Goal: Navigation & Orientation: Find specific page/section

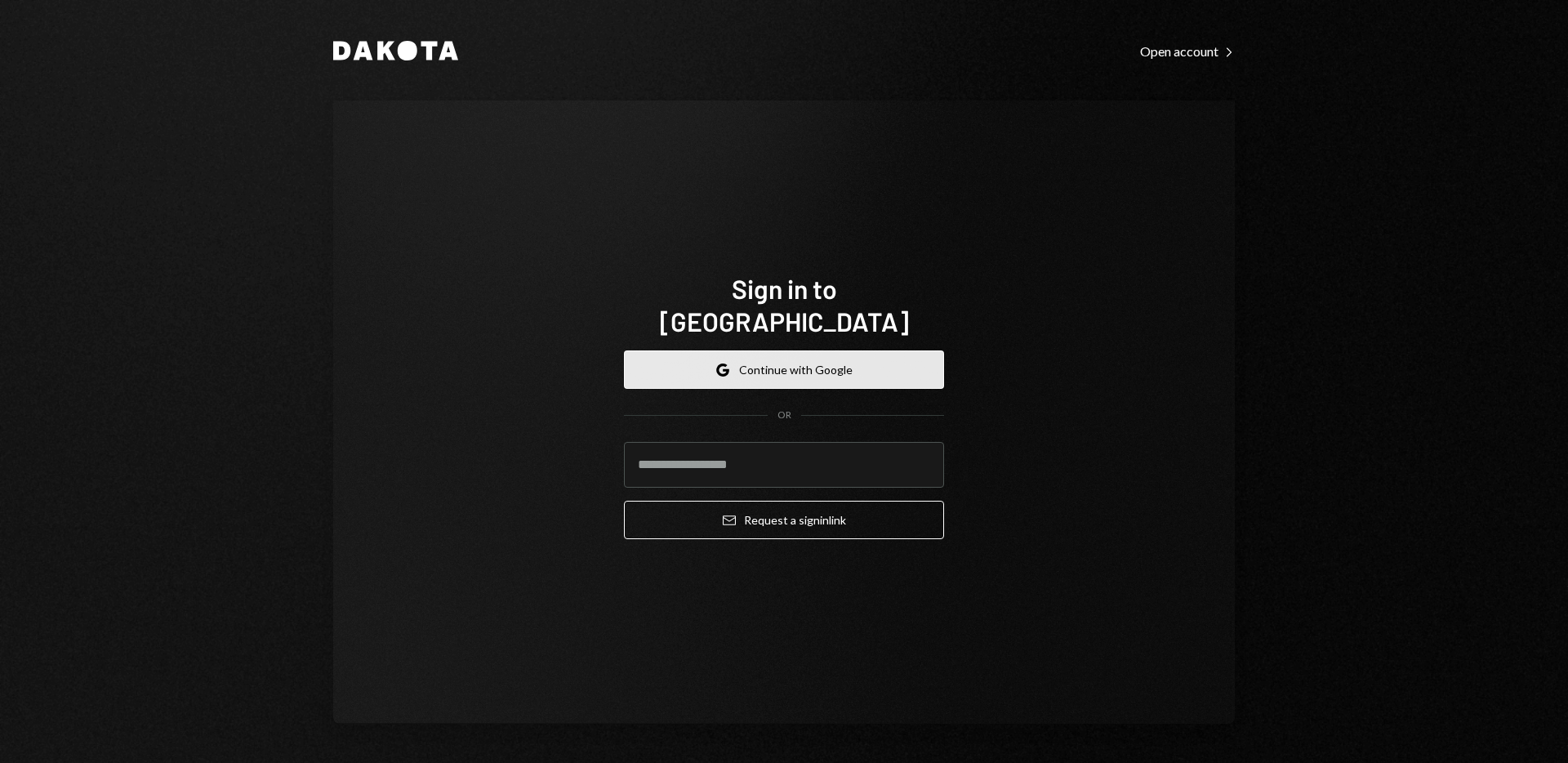
click at [816, 364] on button "Google Continue with Google" at bounding box center [784, 370] width 320 height 39
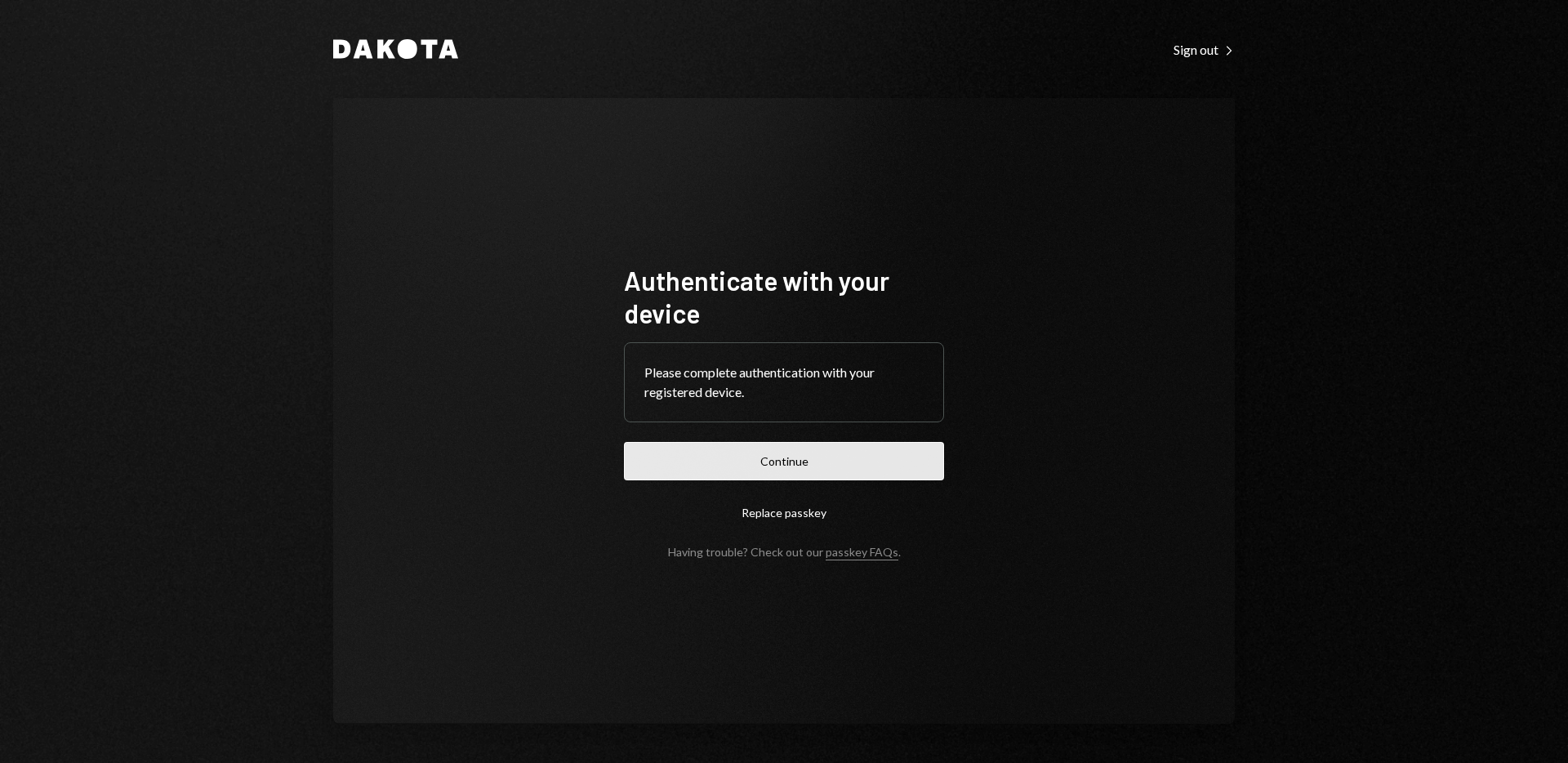
click at [779, 452] on button "Continue" at bounding box center [784, 462] width 320 height 39
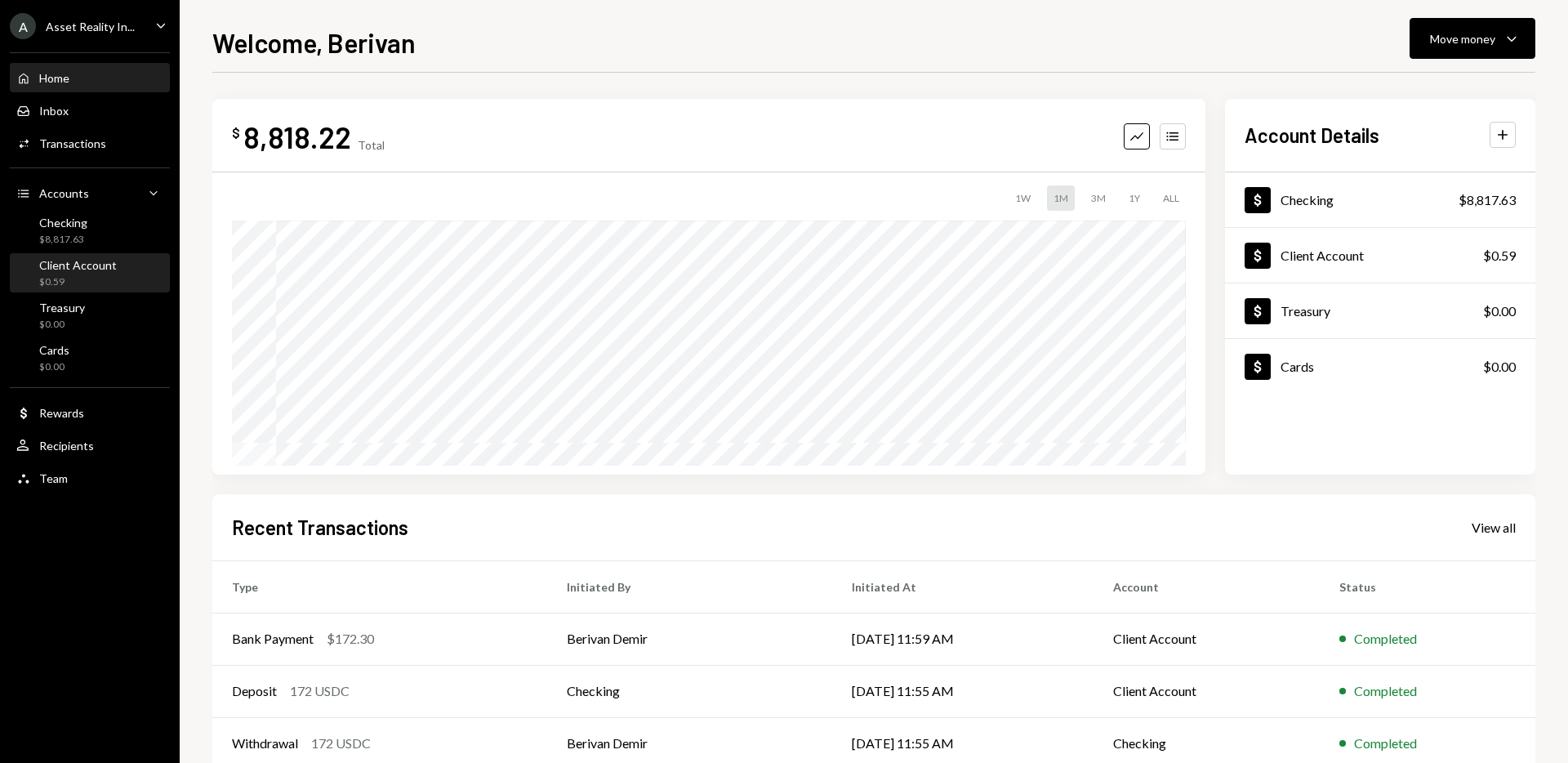
click at [96, 271] on div "Client Account" at bounding box center [78, 265] width 77 height 14
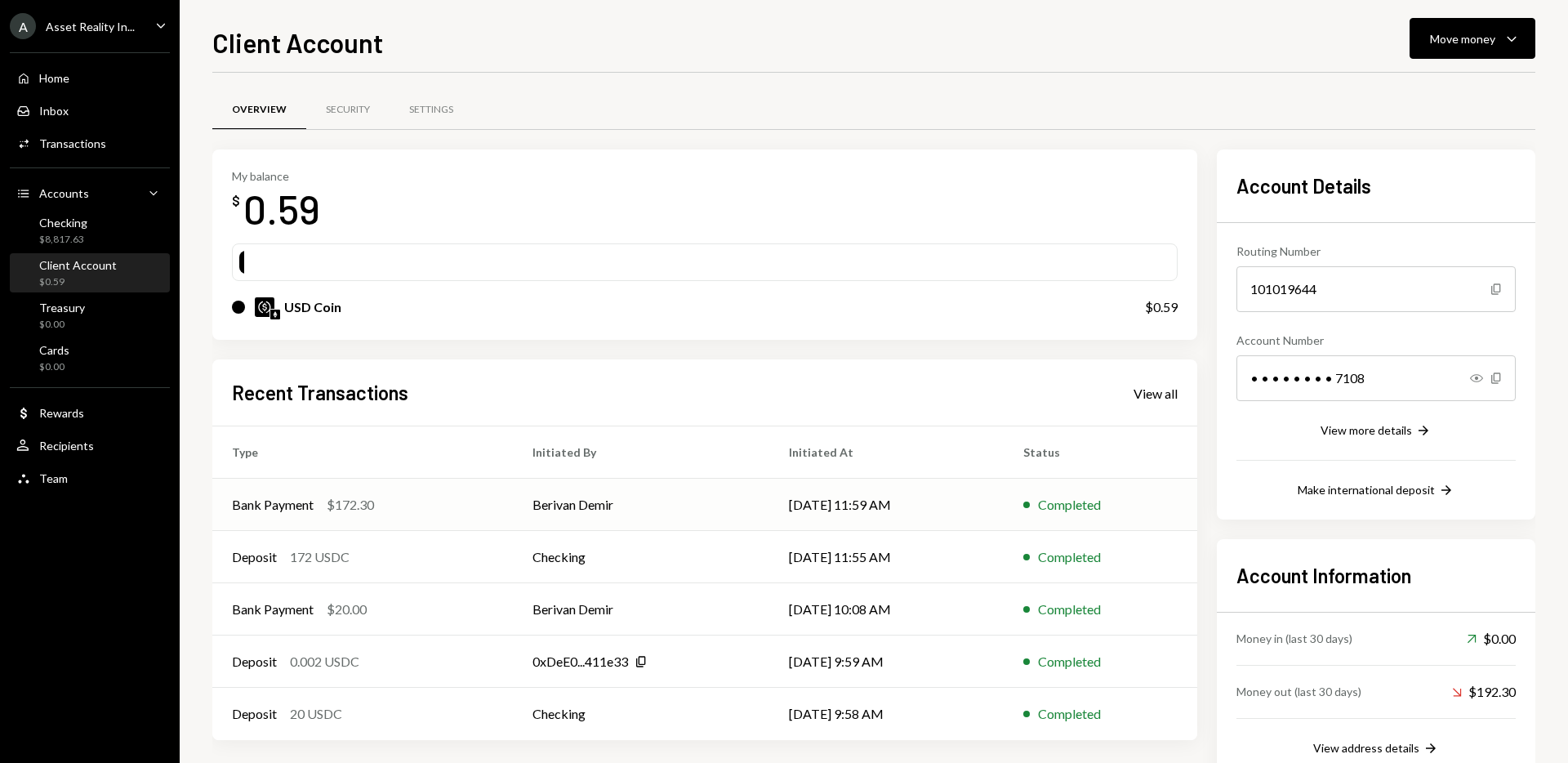
click at [709, 510] on td "Berivan Demir" at bounding box center [641, 504] width 257 height 52
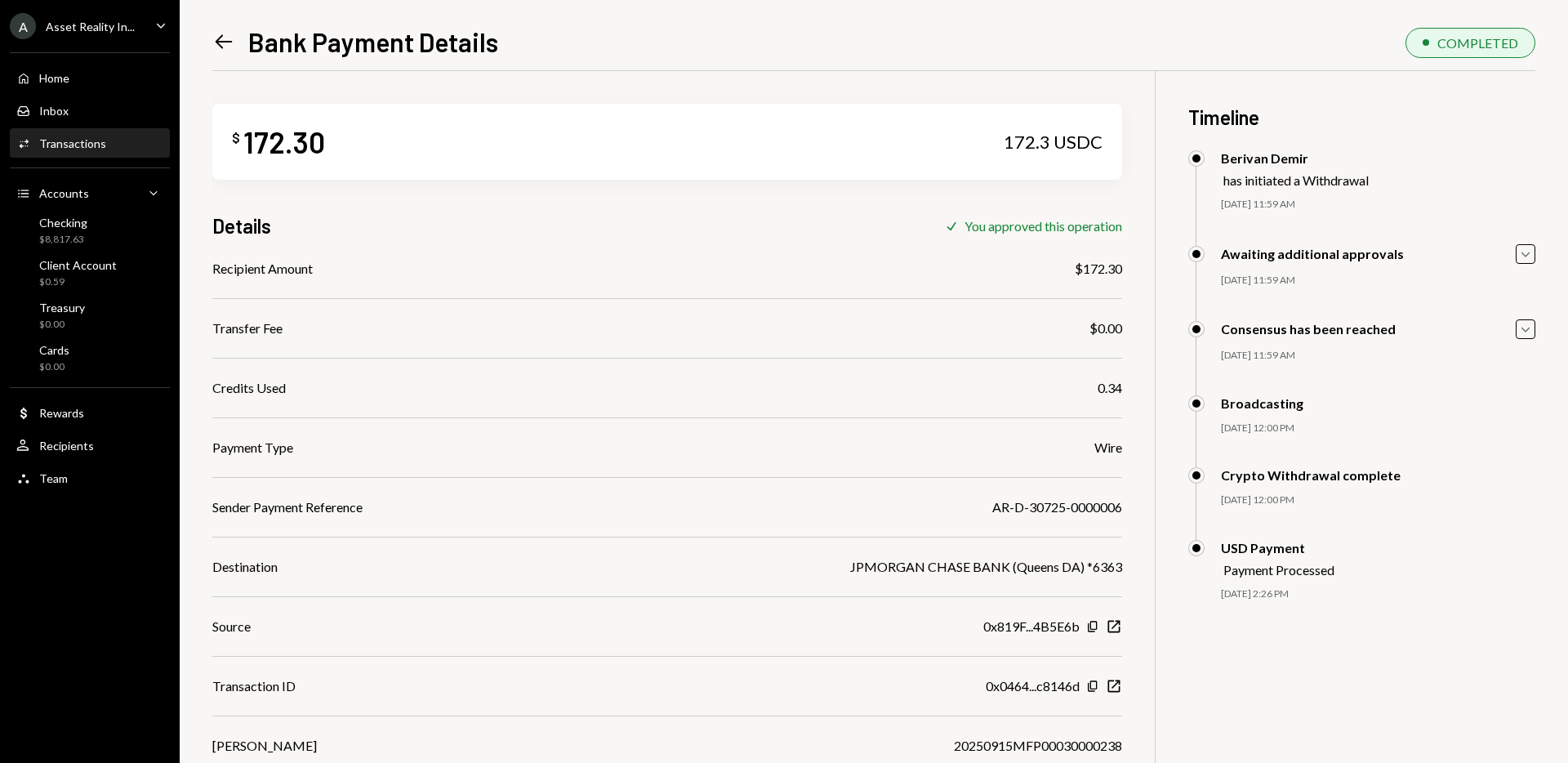
click at [222, 43] on icon "Left Arrow" at bounding box center [223, 41] width 23 height 23
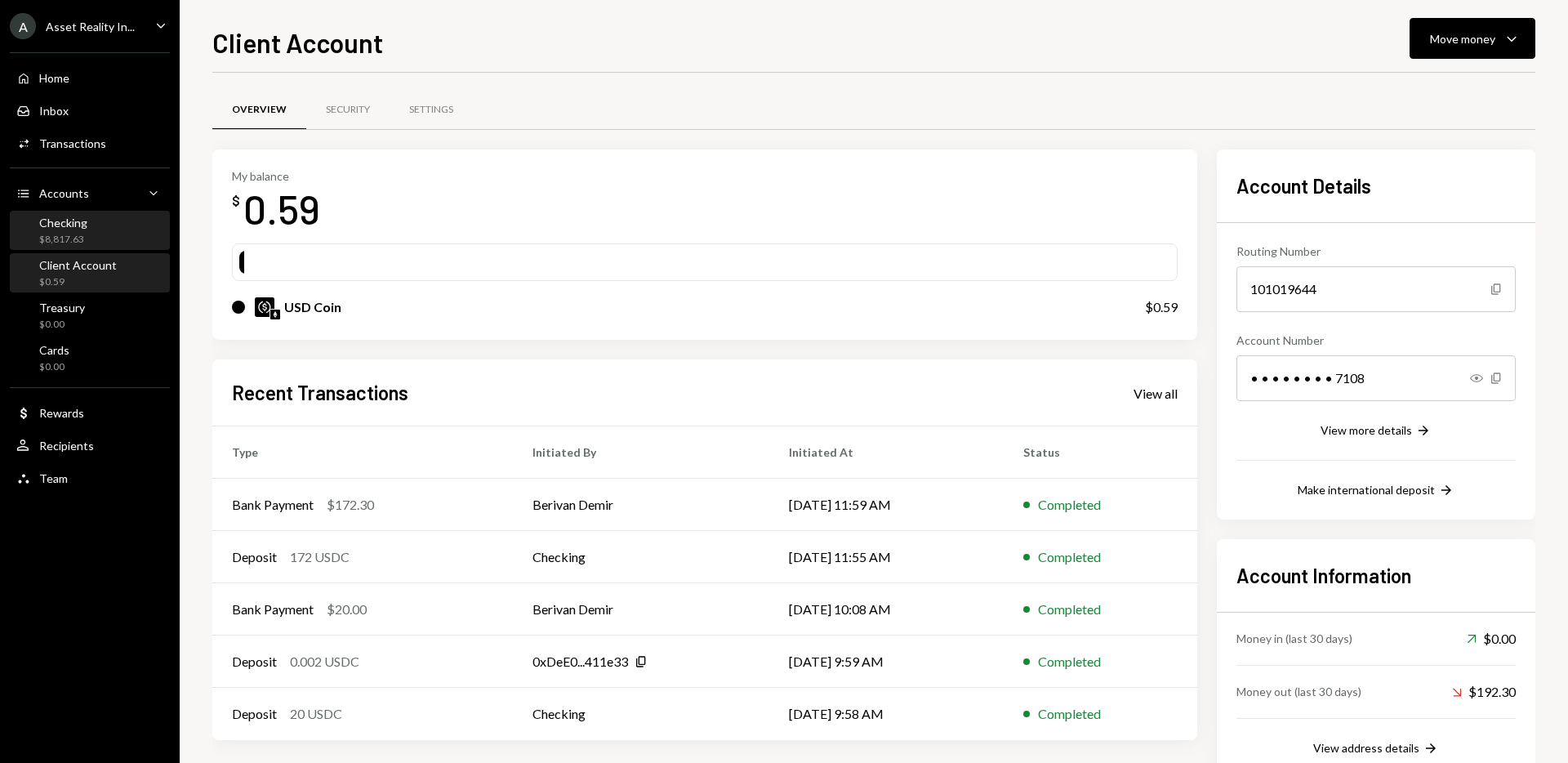
click at [101, 231] on div "Checking $8,817.63" at bounding box center [89, 231] width 147 height 31
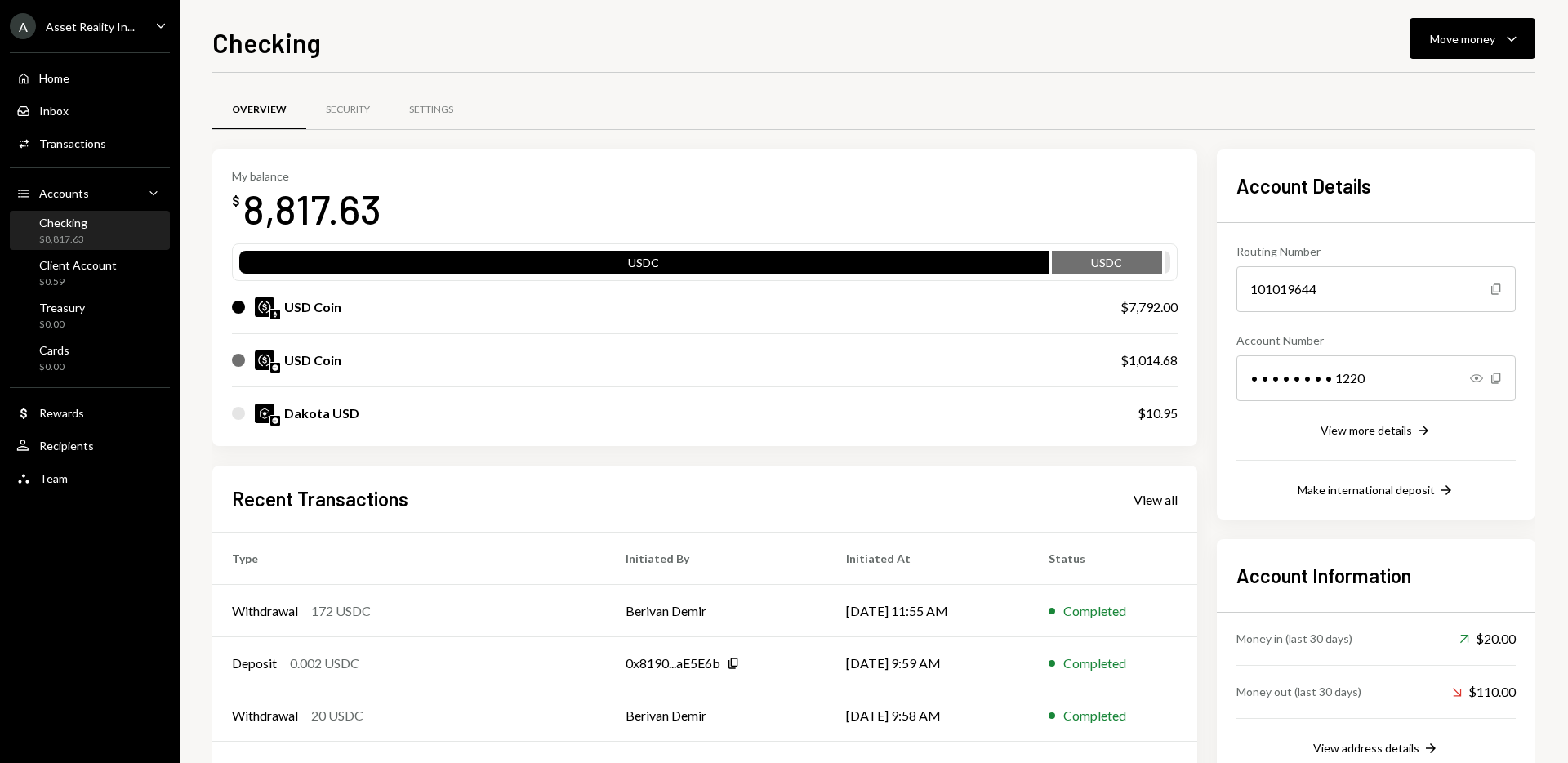
click at [161, 25] on icon "Caret Down" at bounding box center [160, 24] width 18 height 18
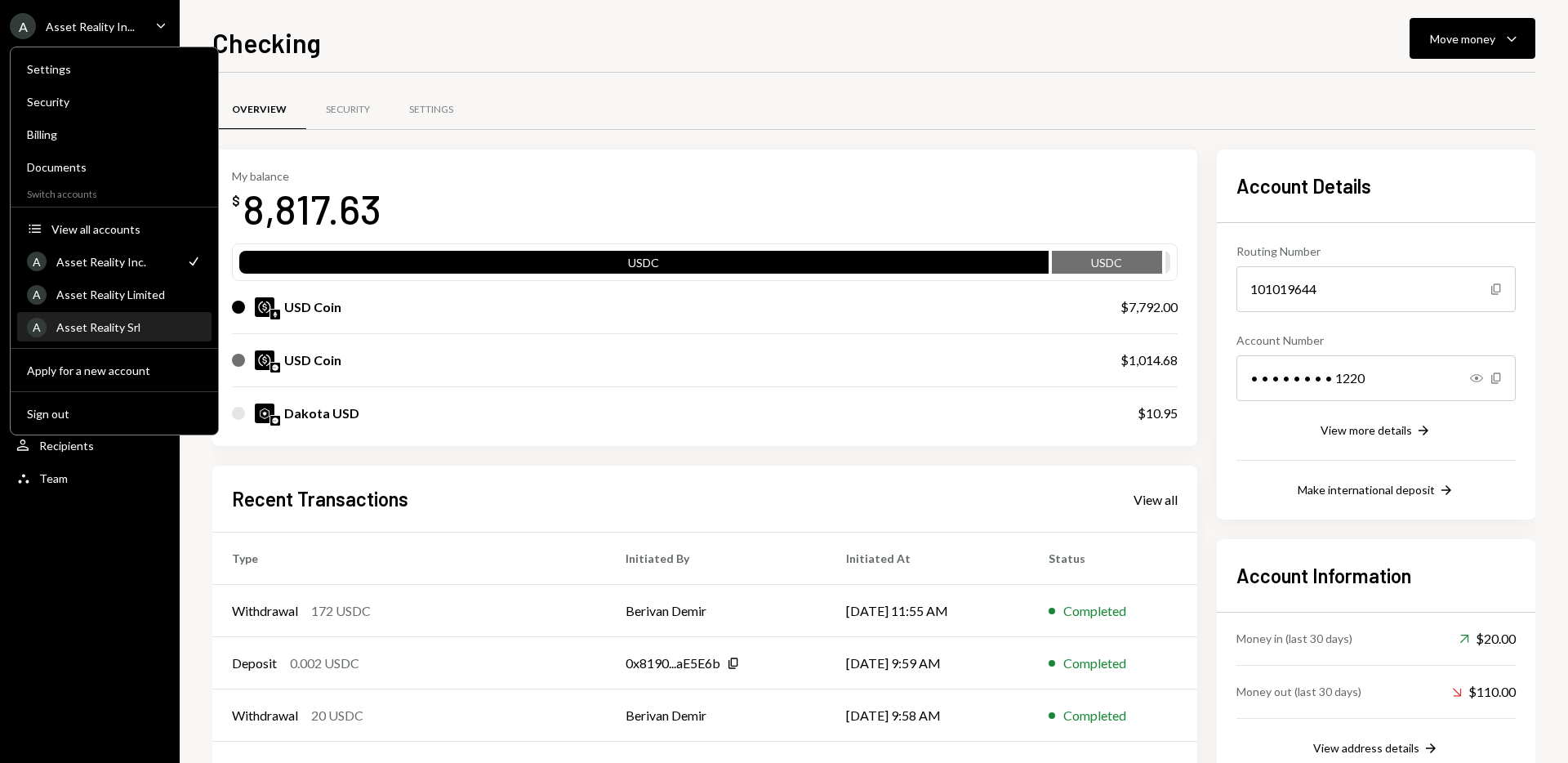
click at [144, 324] on div "Asset Reality Srl" at bounding box center [128, 327] width 145 height 14
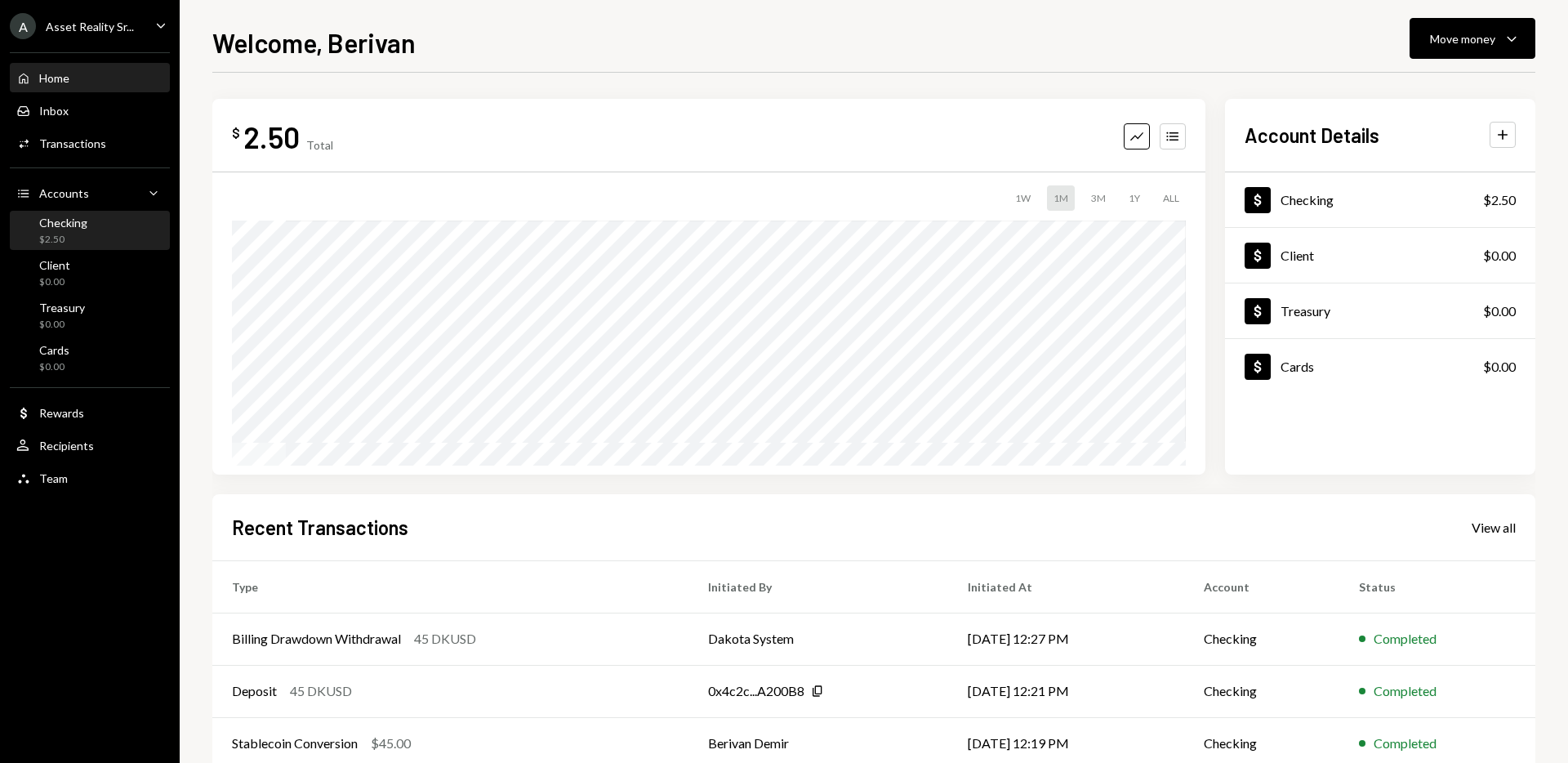
click at [78, 233] on div "$2.50" at bounding box center [63, 239] width 48 height 14
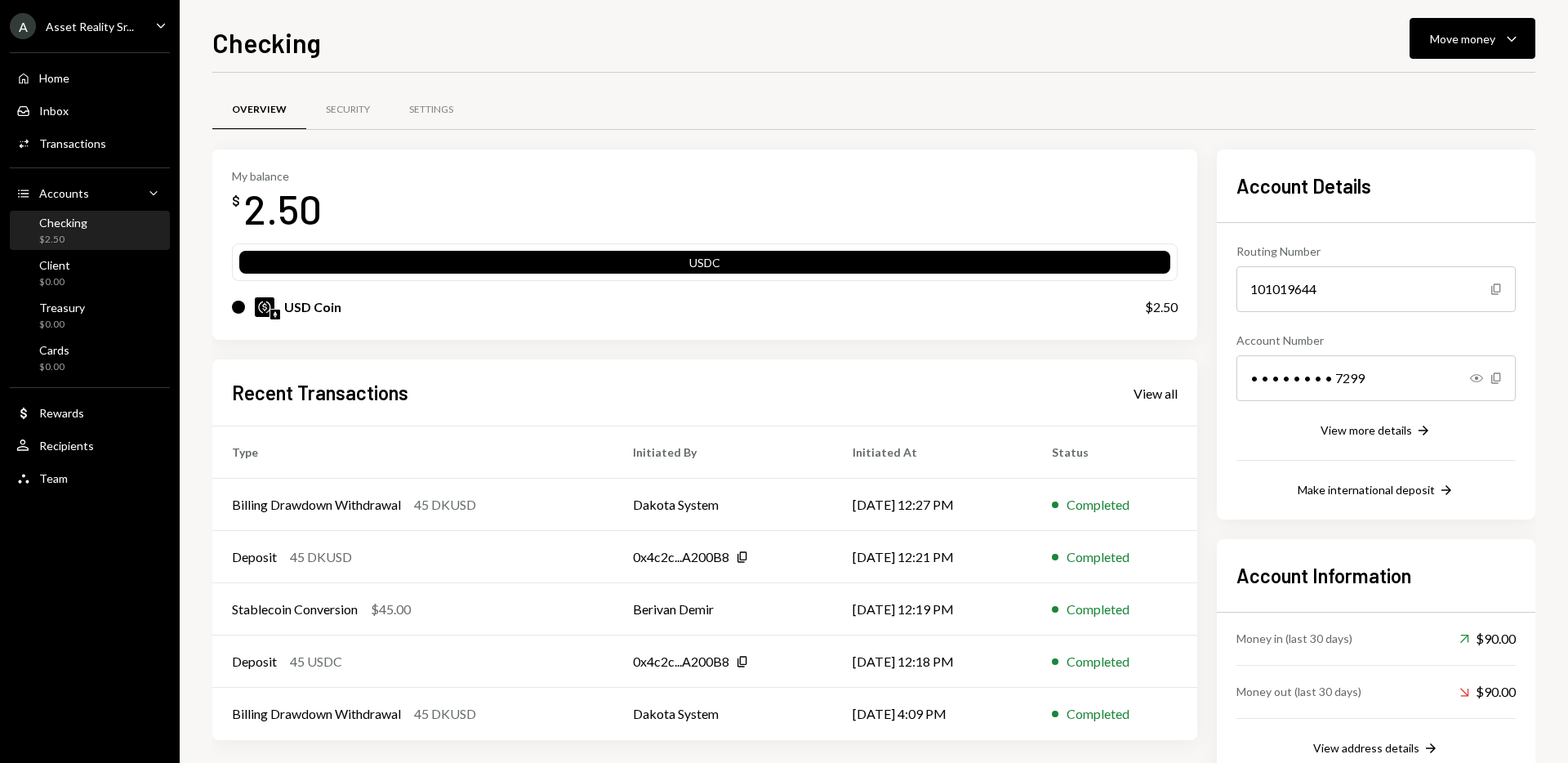
click at [159, 25] on icon "Caret Down" at bounding box center [160, 24] width 18 height 18
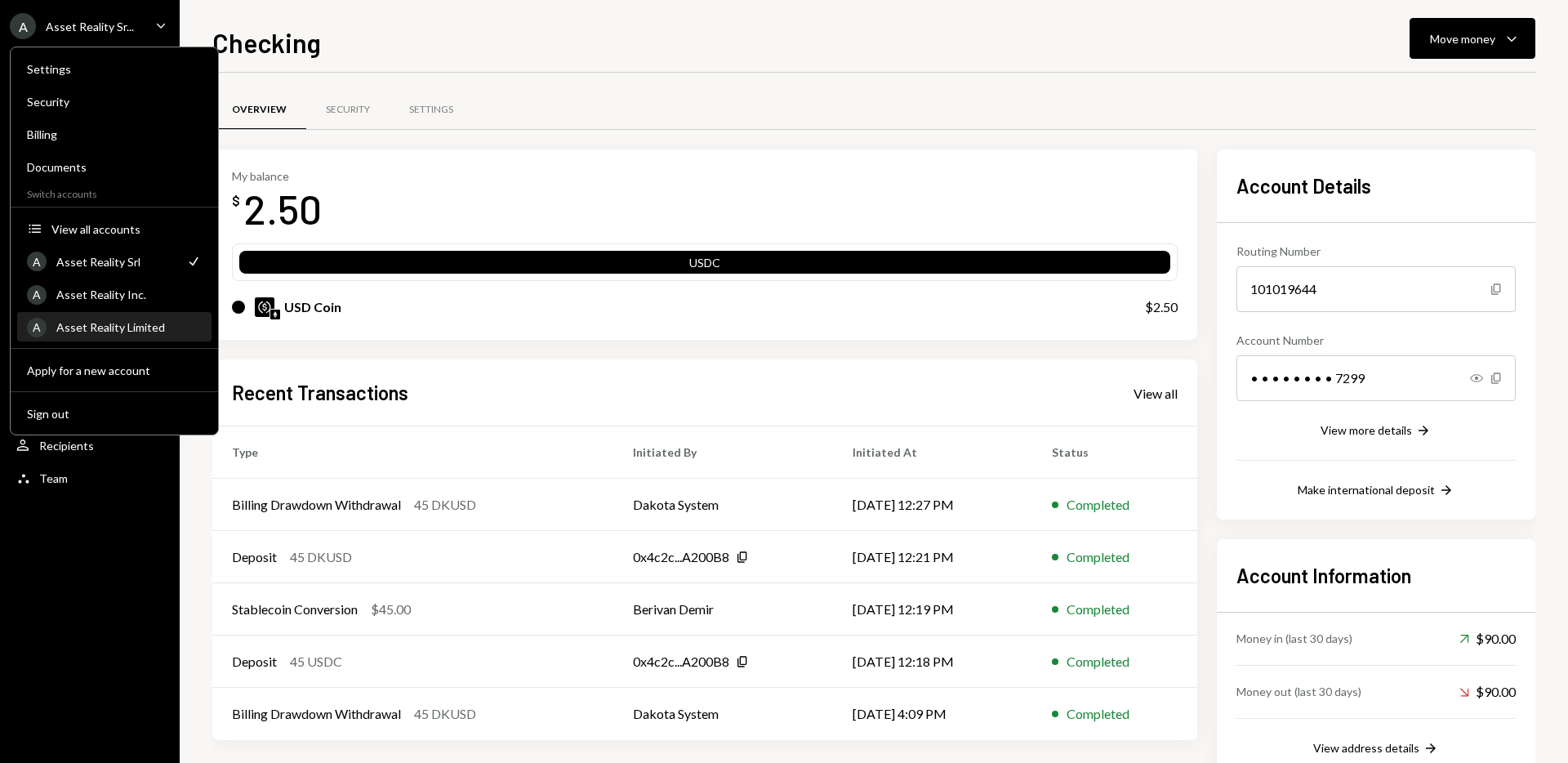
click at [156, 337] on div "A Asset Reality Limited" at bounding box center [114, 327] width 175 height 28
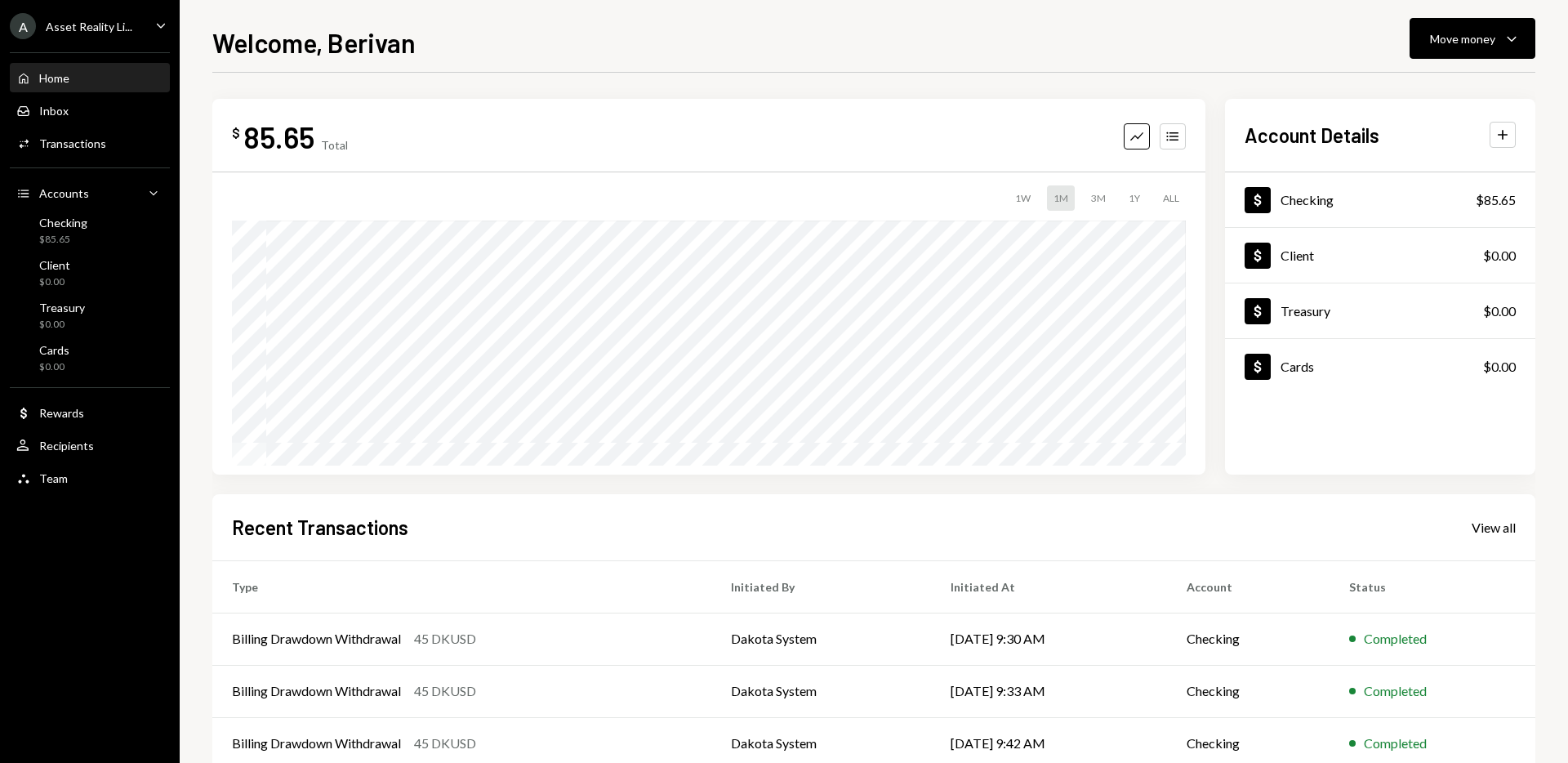
click at [161, 20] on icon "Caret Down" at bounding box center [160, 24] width 18 height 18
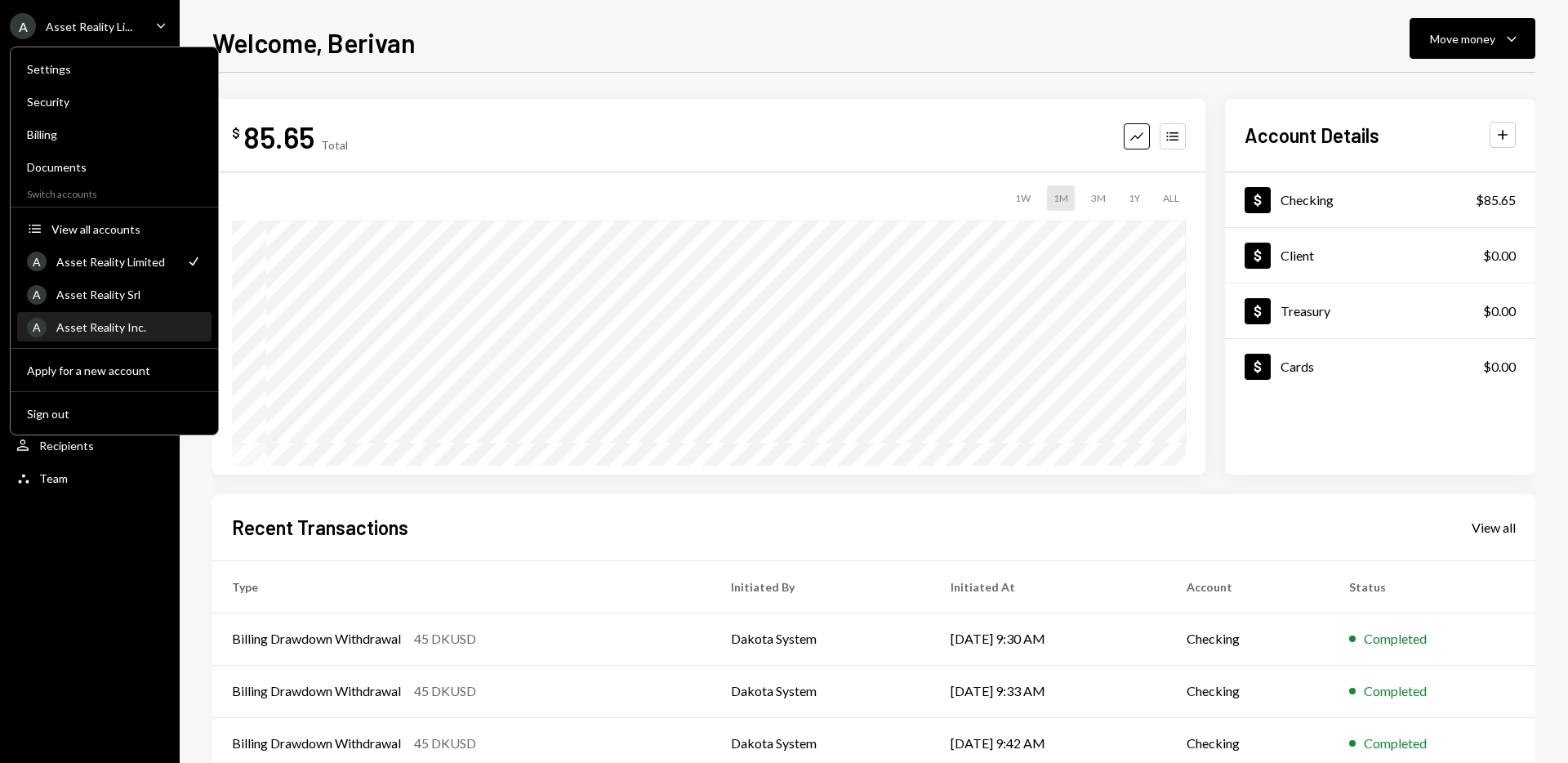
click at [138, 329] on div "Asset Reality Inc." at bounding box center [128, 327] width 145 height 14
